Goal: Task Accomplishment & Management: Use online tool/utility

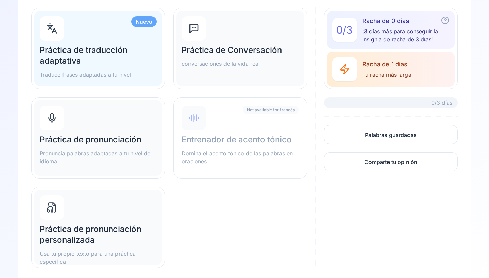
click at [99, 217] on div "Práctica de pronunciación personalizada Usa tu propio texto para una práctica e…" at bounding box center [98, 227] width 128 height 75
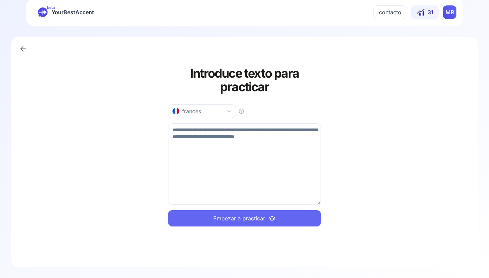
scroll to position [7, 0]
click at [200, 130] on textarea at bounding box center [244, 164] width 153 height 81
paste textarea "**********"
type textarea "**********"
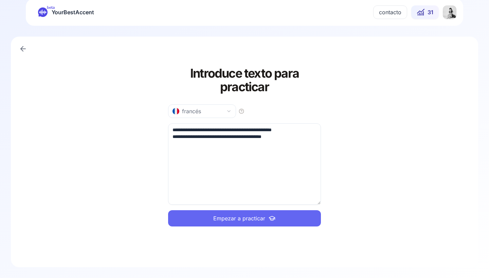
click at [237, 218] on span "Empezar a practicar" at bounding box center [239, 218] width 52 height 8
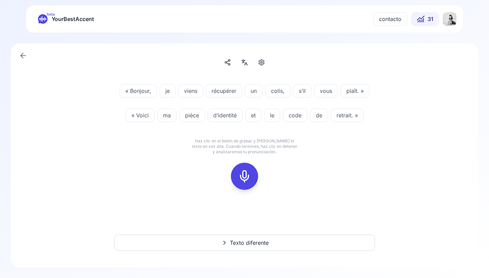
click at [240, 176] on rect at bounding box center [244, 176] width 10 height 10
click at [243, 177] on icon at bounding box center [245, 177] width 14 height 14
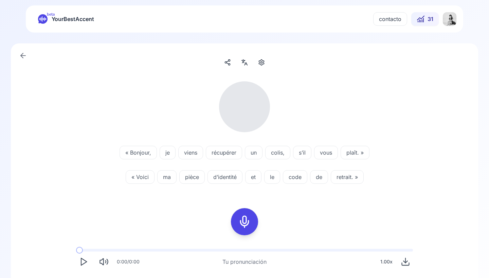
click at [245, 218] on icon at bounding box center [245, 222] width 14 height 14
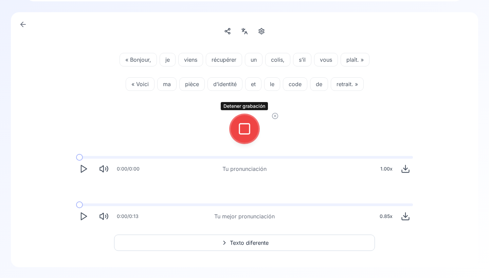
click at [245, 140] on div at bounding box center [244, 128] width 16 height 27
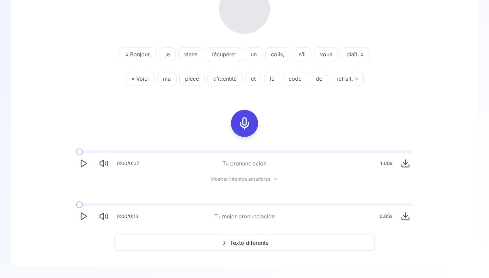
scroll to position [98, 0]
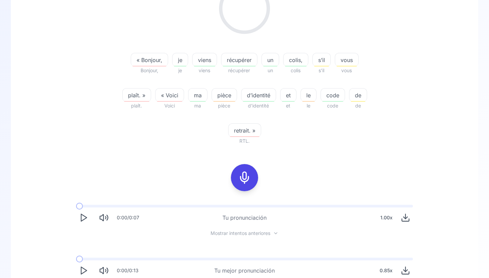
click at [80, 219] on div "0:00 / 0:07 Tu pronunciación 1.00 x Mostrar intentos anteriores 0:00 / 0:13 Tu …" at bounding box center [244, 242] width 434 height 84
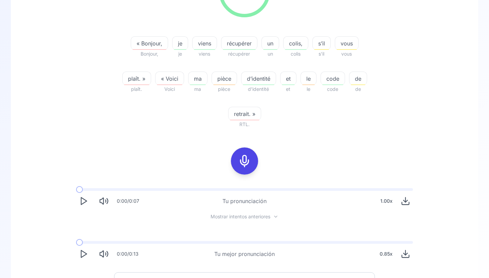
scroll to position [117, 0]
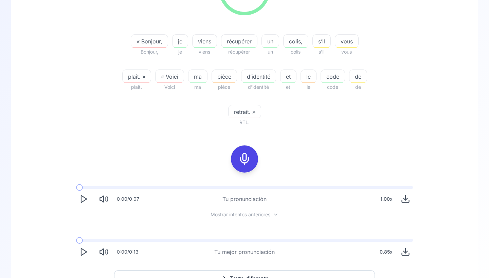
click at [81, 258] on button "Play" at bounding box center [83, 252] width 15 height 15
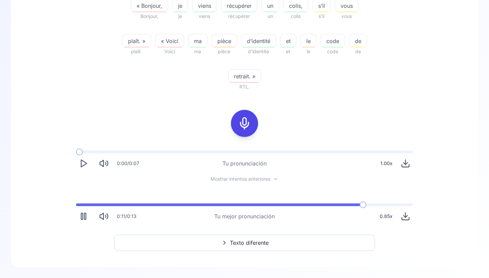
scroll to position [153, 0]
click at [456, 199] on div "0:00 / 0:07 Tu pronunciación 1.00 x Mostrar intentos anteriores 0:12 / 0:13 Tu …" at bounding box center [244, 187] width 434 height 84
